Goal: Check status

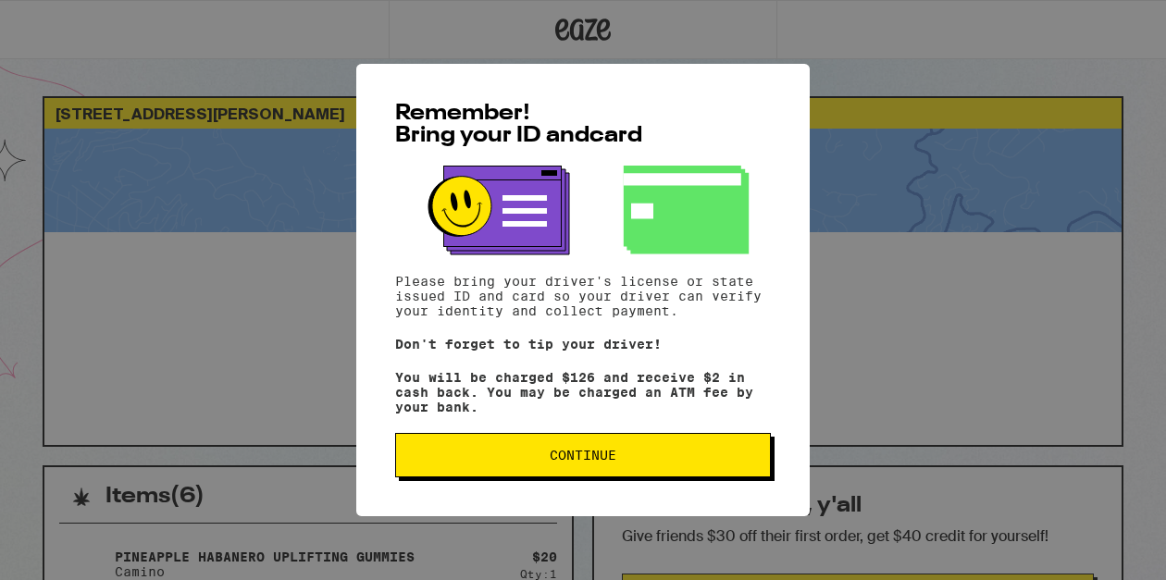
click at [562, 462] on span "Continue" at bounding box center [583, 455] width 67 height 13
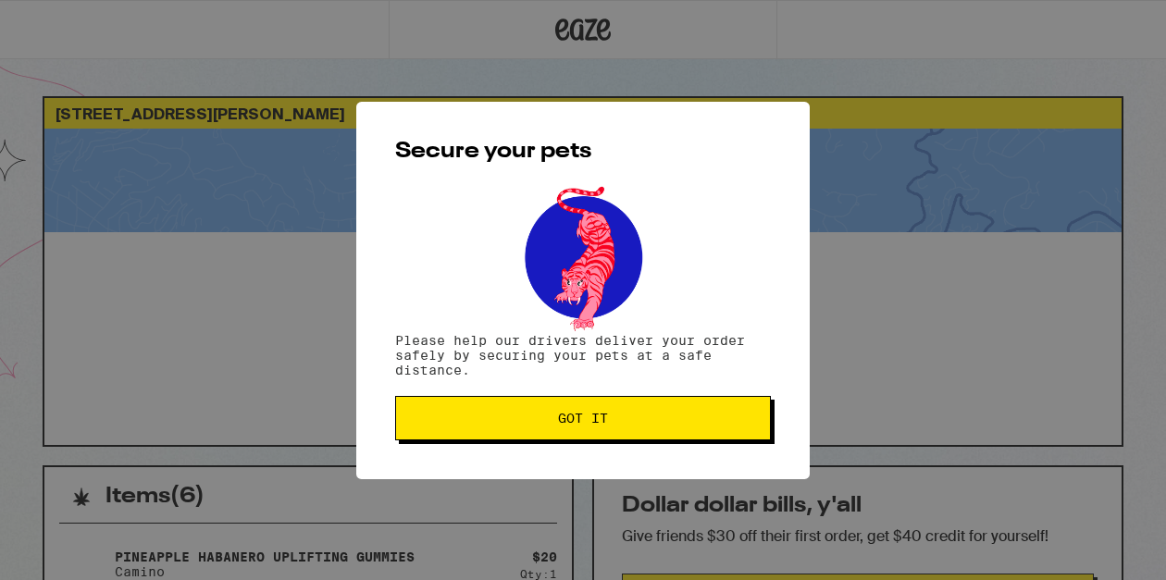
click at [571, 425] on span "Got it" at bounding box center [583, 418] width 50 height 13
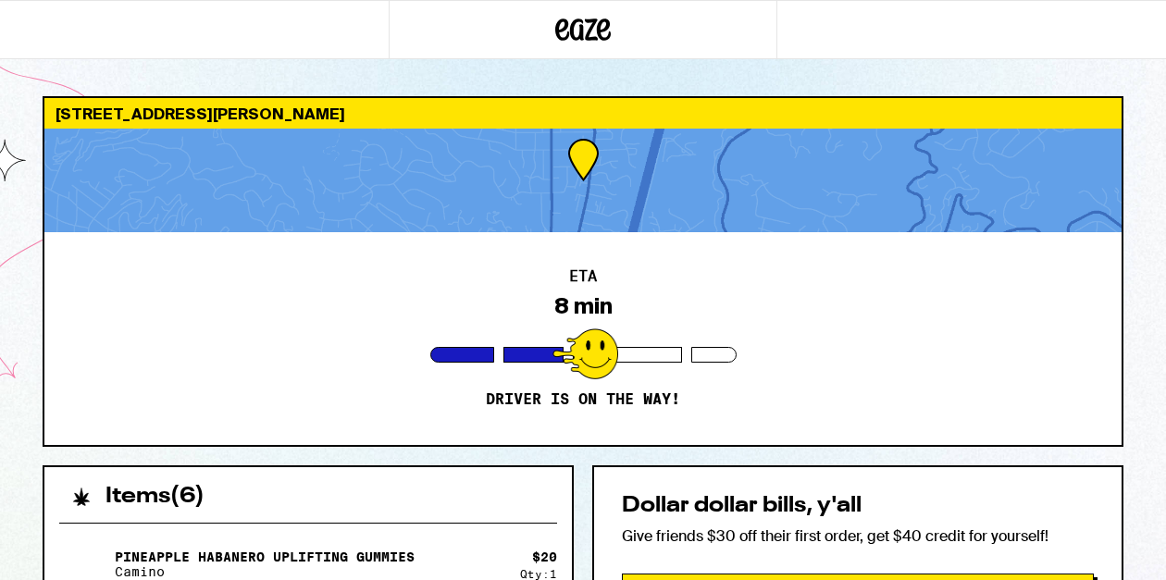
click at [793, 374] on div "ETA 8 min Driver is on the way!" at bounding box center [582, 338] width 1077 height 213
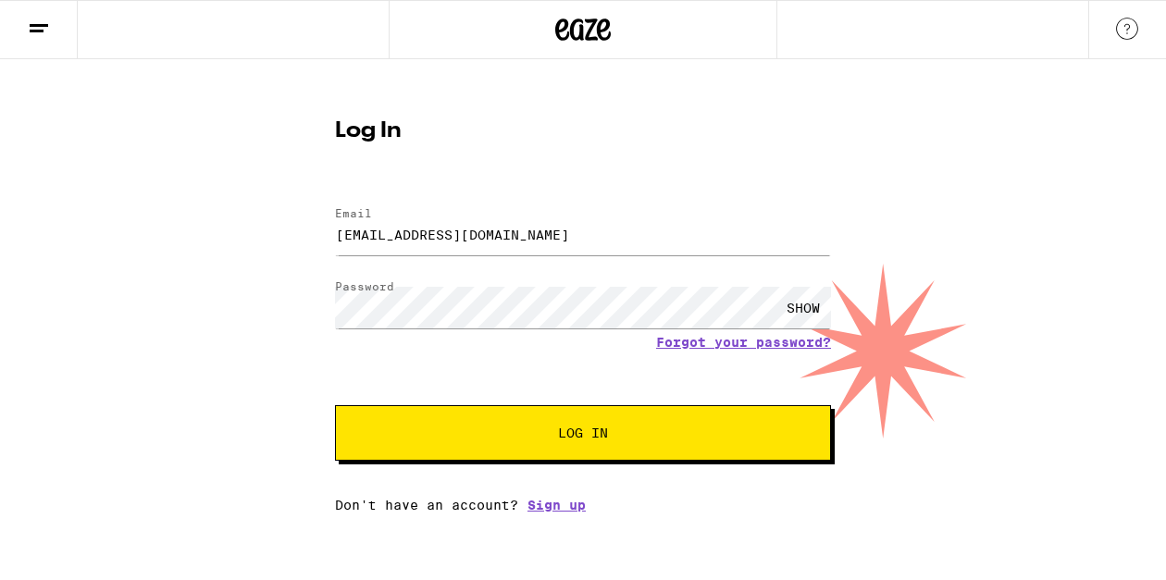
click at [802, 310] on div "SHOW" at bounding box center [803, 308] width 56 height 42
